Goal: Task Accomplishment & Management: Use online tool/utility

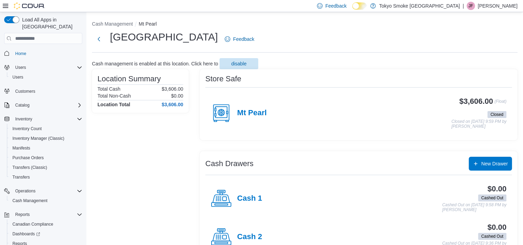
click at [352, 157] on div "Cash Drawers New Drawer" at bounding box center [358, 163] width 306 height 14
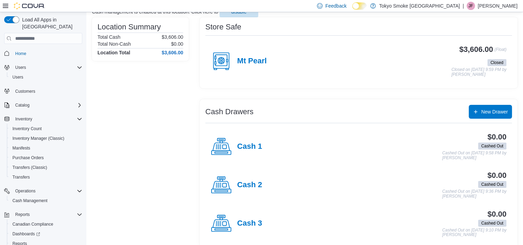
scroll to position [60, 0]
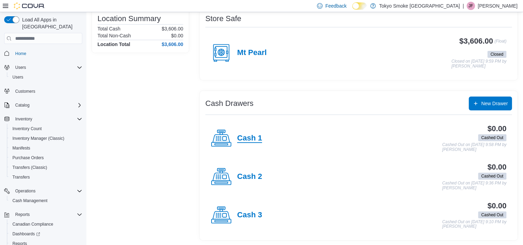
click at [246, 141] on h4 "Cash 1" at bounding box center [249, 138] width 25 height 9
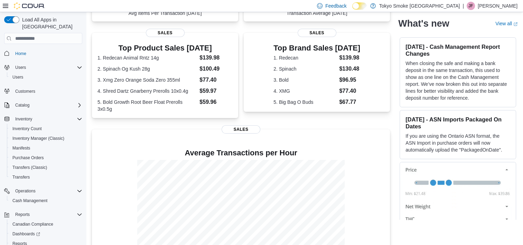
scroll to position [164, 0]
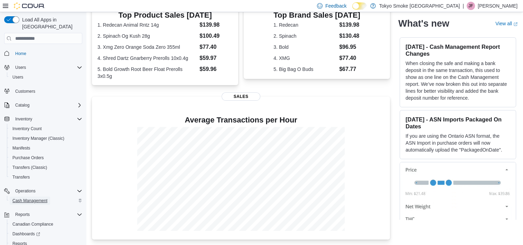
click at [39, 196] on span "Cash Management" at bounding box center [29, 200] width 35 height 8
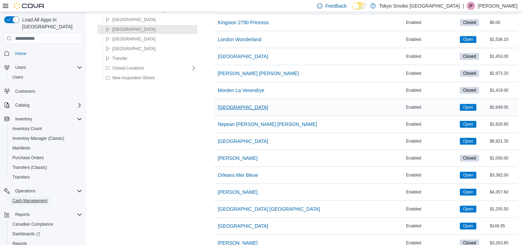
scroll to position [345, 0]
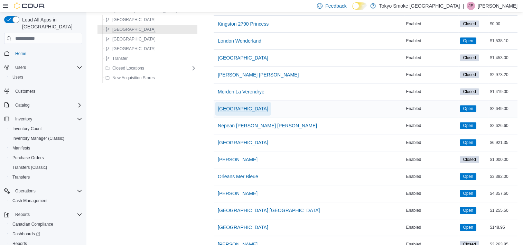
click at [244, 106] on span "[GEOGRAPHIC_DATA]" at bounding box center [243, 108] width 50 height 7
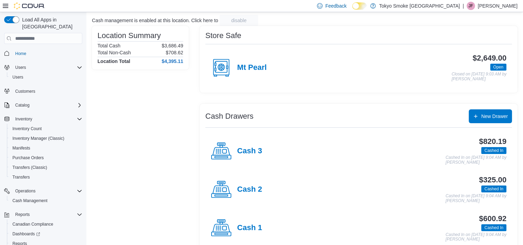
scroll to position [56, 0]
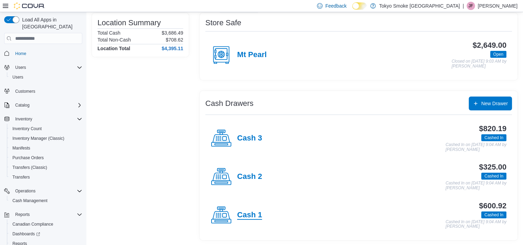
click at [249, 217] on h4 "Cash 1" at bounding box center [249, 214] width 25 height 9
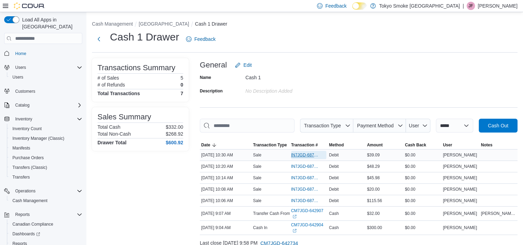
click at [312, 154] on span "IN7JGD-6876343" at bounding box center [305, 155] width 28 height 6
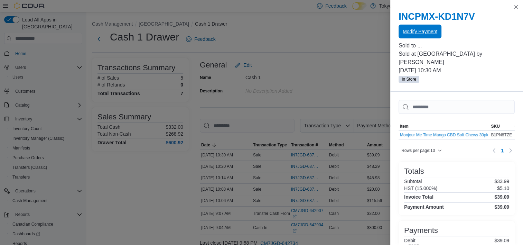
click at [422, 28] on span "Modify Payment" at bounding box center [419, 32] width 35 height 14
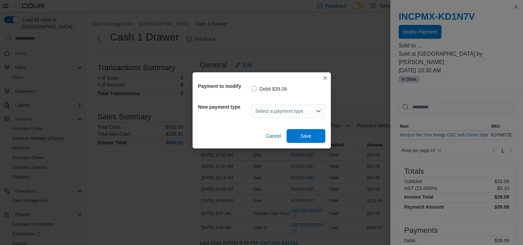
click at [284, 113] on div "Select a payment type" at bounding box center [288, 111] width 74 height 14
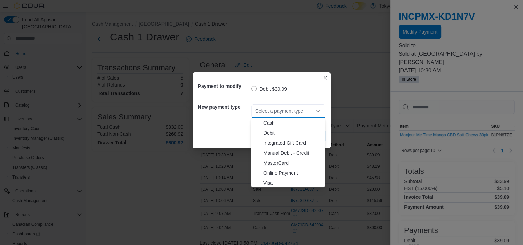
click at [271, 164] on span "MasterCard" at bounding box center [291, 162] width 57 height 7
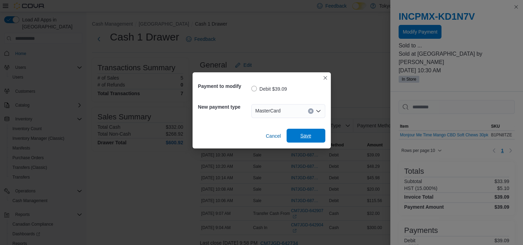
click at [310, 137] on span "Save" at bounding box center [305, 135] width 11 height 7
